Goal: Transaction & Acquisition: Purchase product/service

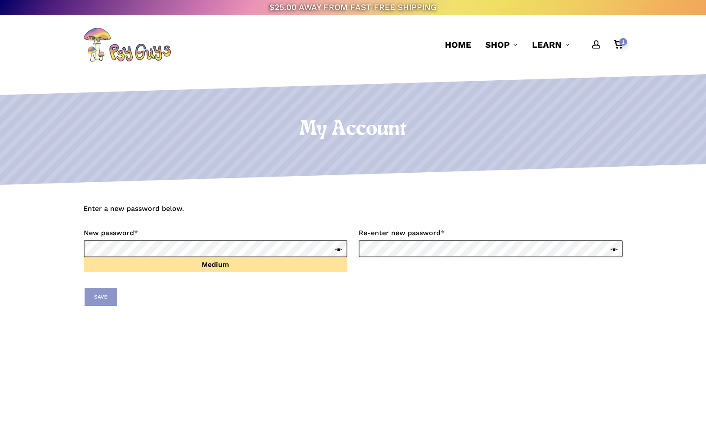
click at [113, 298] on button "Save" at bounding box center [101, 297] width 33 height 18
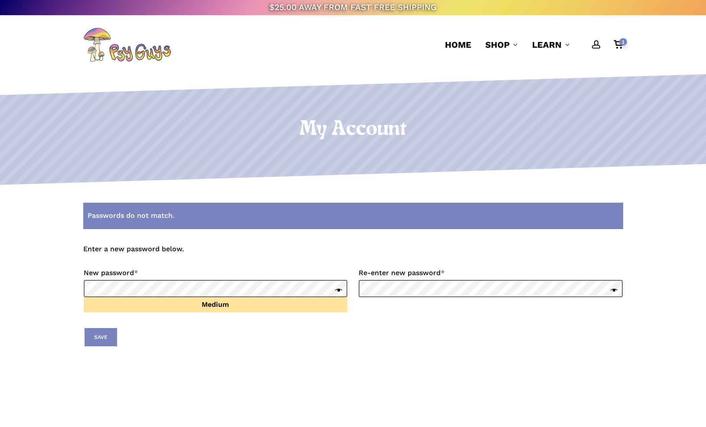
click at [340, 289] on span at bounding box center [336, 291] width 11 height 13
click at [617, 290] on span at bounding box center [611, 291] width 11 height 13
click at [96, 337] on button "Save" at bounding box center [101, 337] width 33 height 18
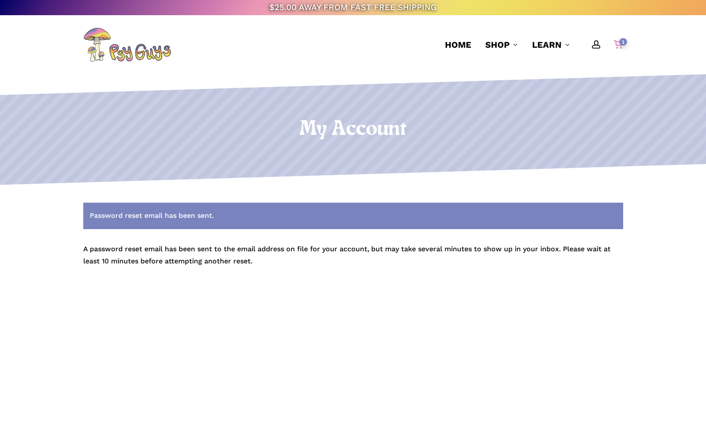
click at [620, 42] on span "1" at bounding box center [623, 41] width 8 height 7
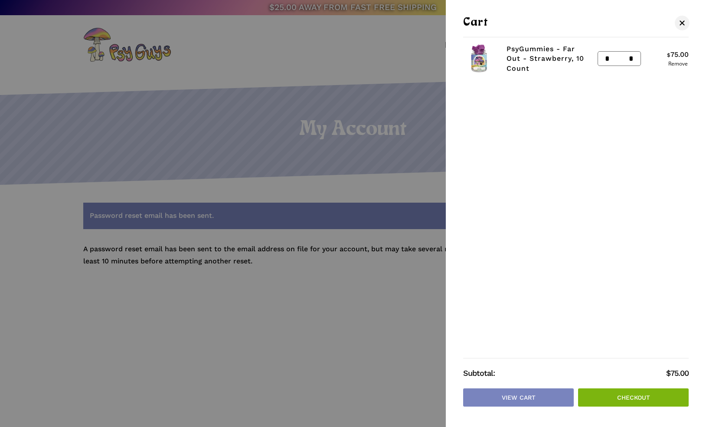
click at [618, 398] on link "Checkout" at bounding box center [633, 397] width 111 height 18
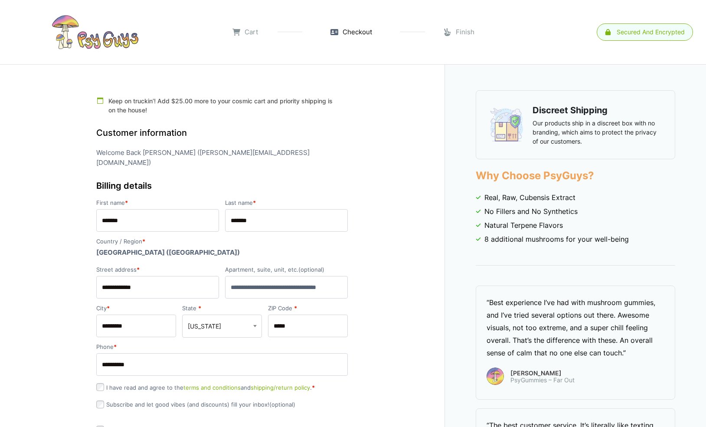
select select "**"
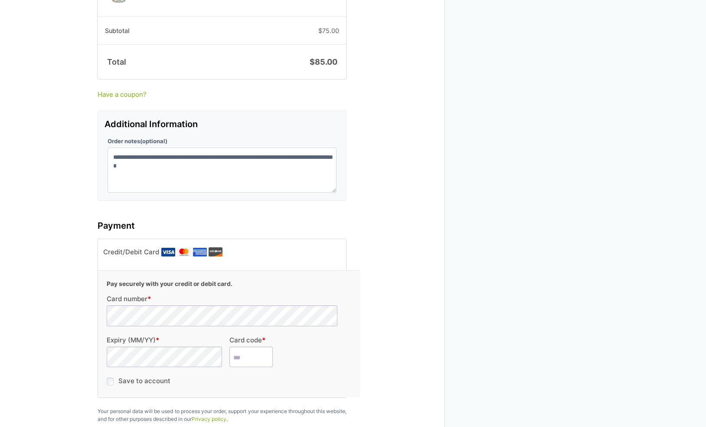
scroll to position [919, 0]
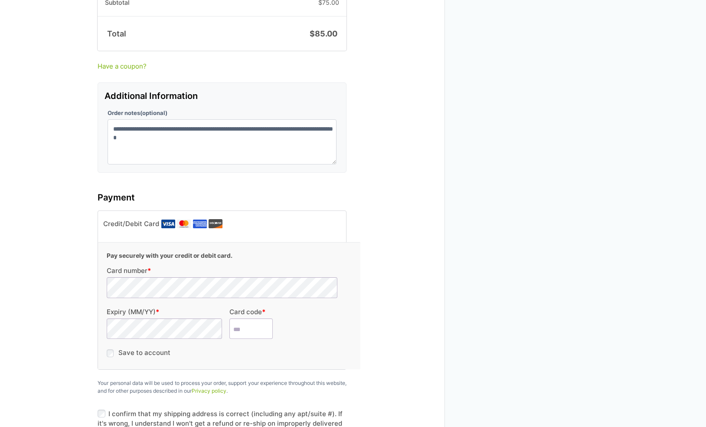
type input "***"
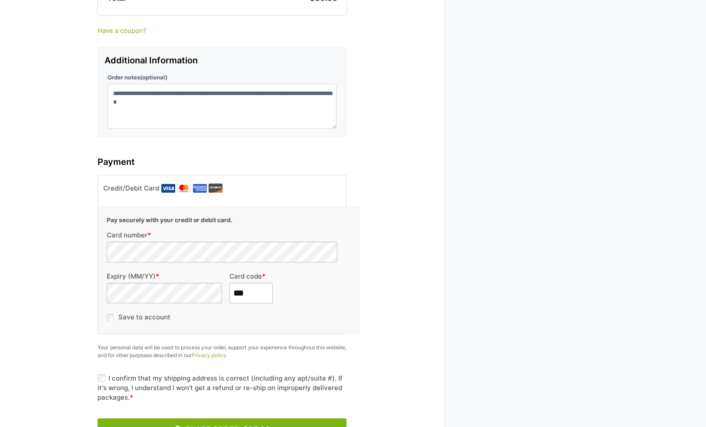
scroll to position [956, 0]
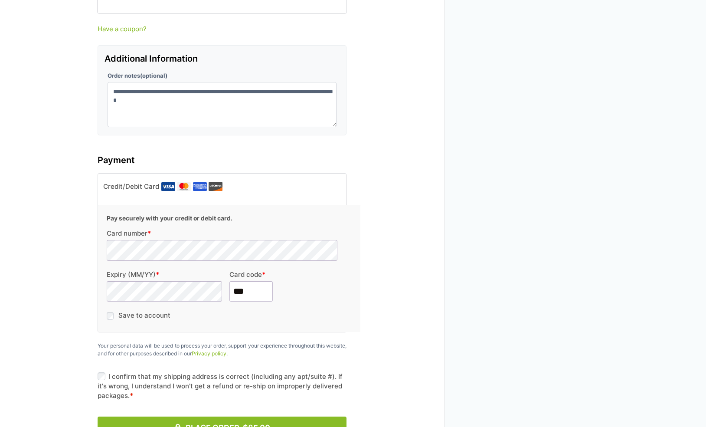
click at [126, 416] on button "Place Order $85.00" at bounding box center [222, 427] width 249 height 22
